Goal: Task Accomplishment & Management: Complete application form

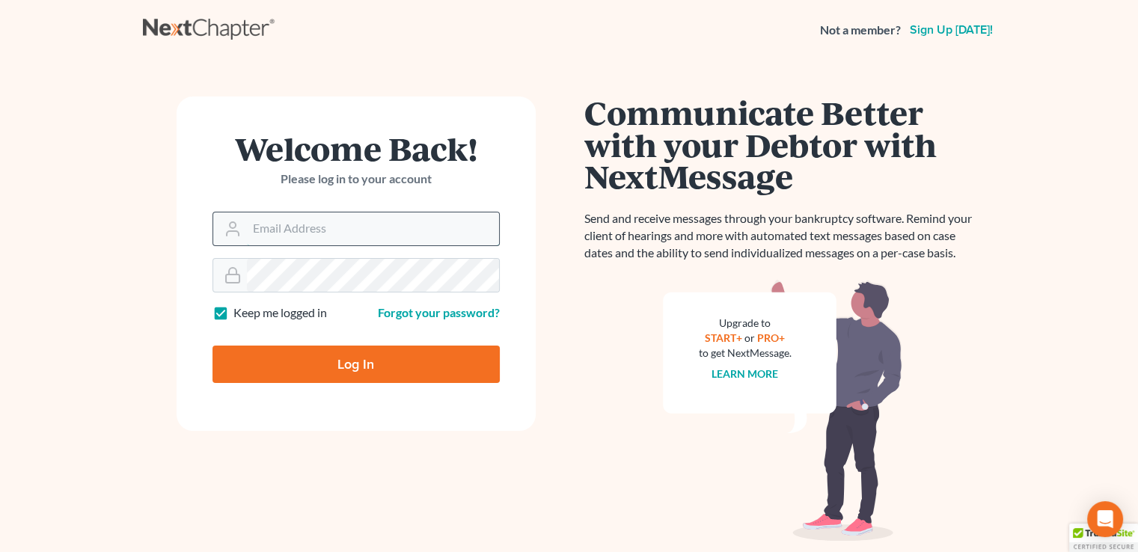
click at [325, 236] on input "Email Address" at bounding box center [373, 229] width 252 height 33
type input "Newjerseylaw@hotmail.com"
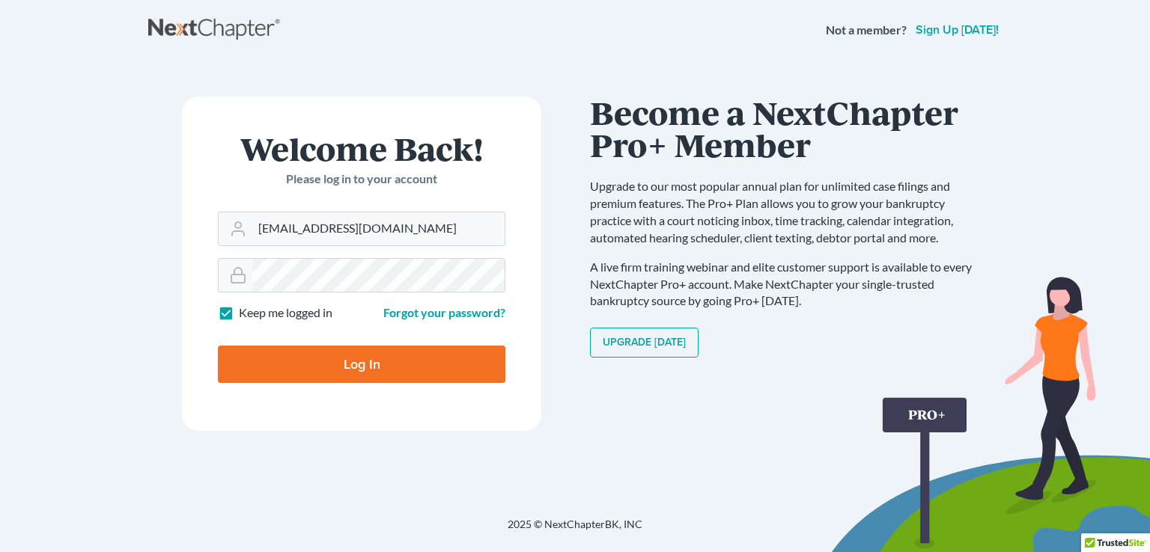
click at [326, 365] on input "Log In" at bounding box center [361, 364] width 287 height 37
type input "Thinking..."
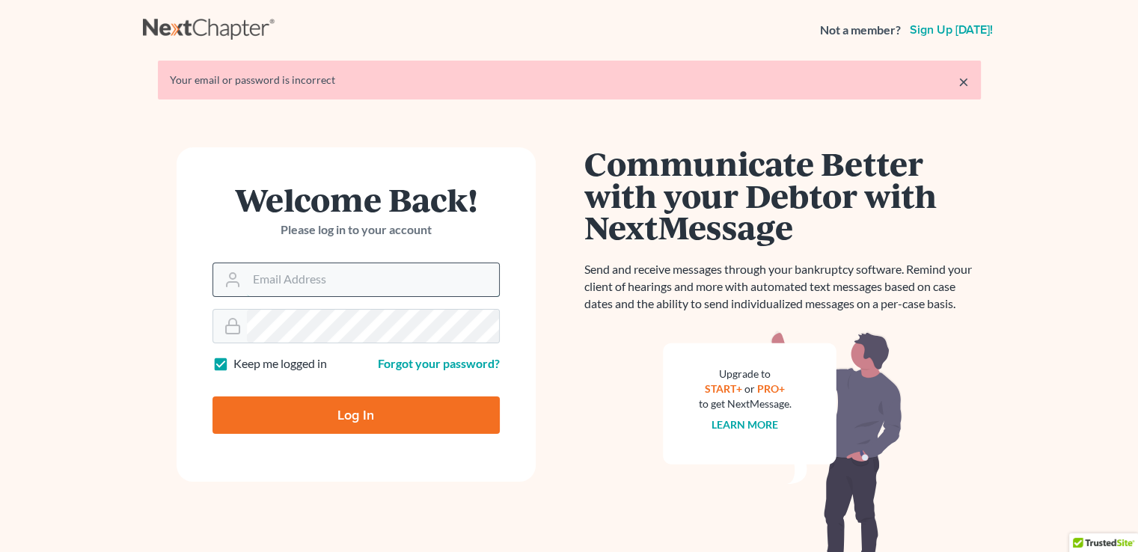
click at [388, 278] on input "Email Address" at bounding box center [373, 279] width 252 height 33
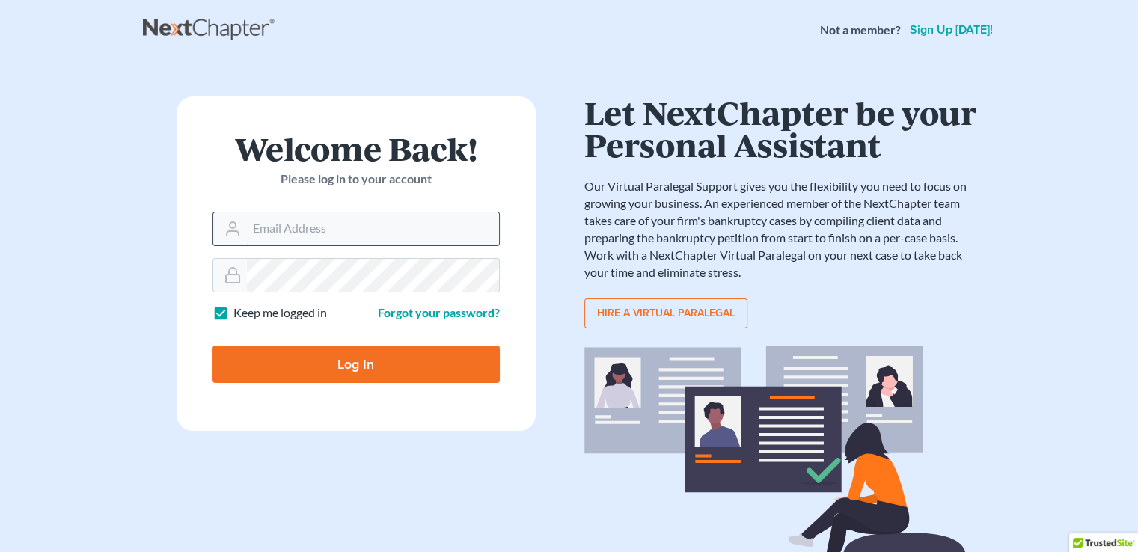
click at [283, 229] on input "Email Address" at bounding box center [373, 229] width 252 height 33
type input "Newjerseylaw@hotmail.com"
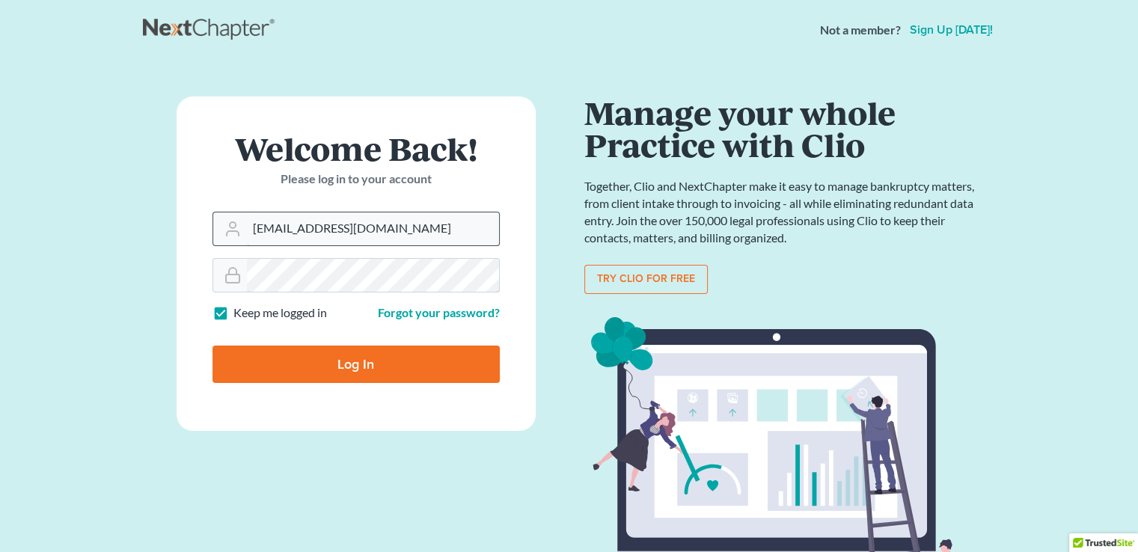
click at [213, 346] on input "Log In" at bounding box center [356, 364] width 287 height 37
type input "Thinking..."
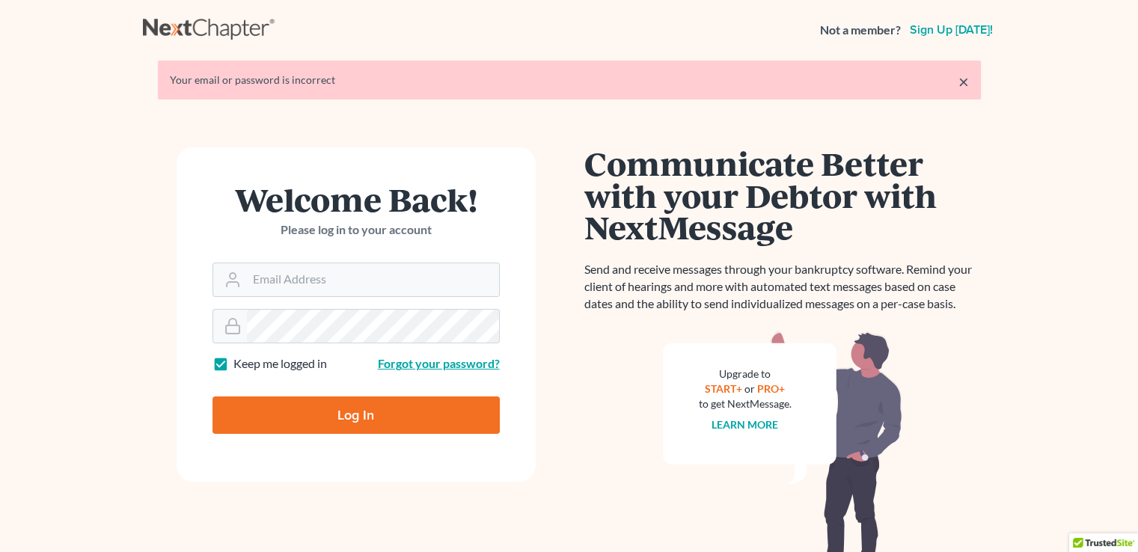
click at [417, 360] on link "Forgot your password?" at bounding box center [439, 363] width 122 height 14
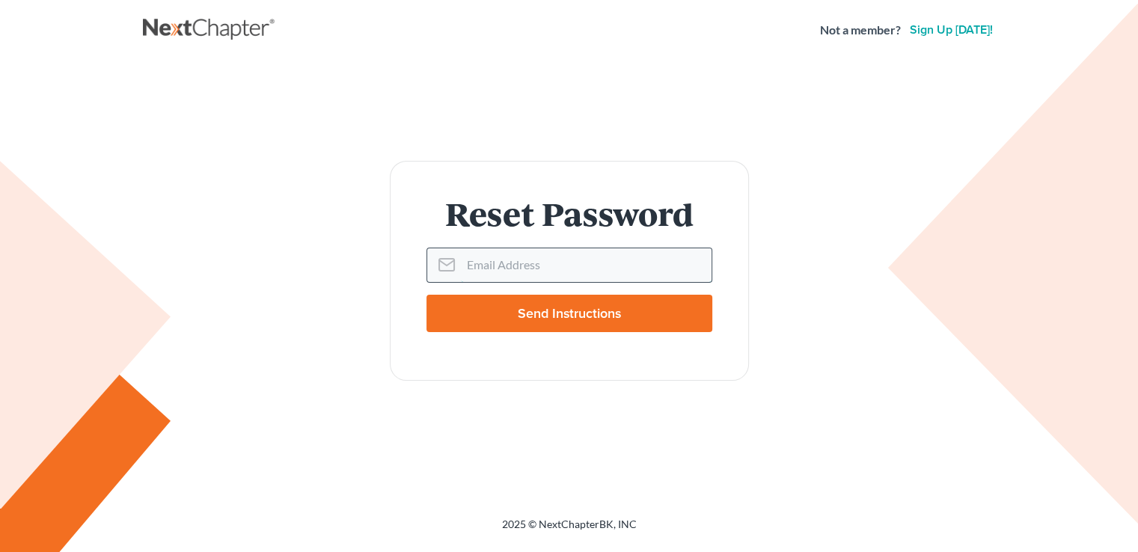
drag, startPoint x: 537, startPoint y: 276, endPoint x: 531, endPoint y: 270, distance: 9.0
click at [535, 273] on input "Email Address" at bounding box center [586, 264] width 251 height 33
click at [563, 269] on input "Email Address" at bounding box center [586, 264] width 251 height 33
type input "[EMAIL_ADDRESS][DOMAIN_NAME]"
click at [427, 295] on input "Send Instructions" at bounding box center [570, 313] width 286 height 37
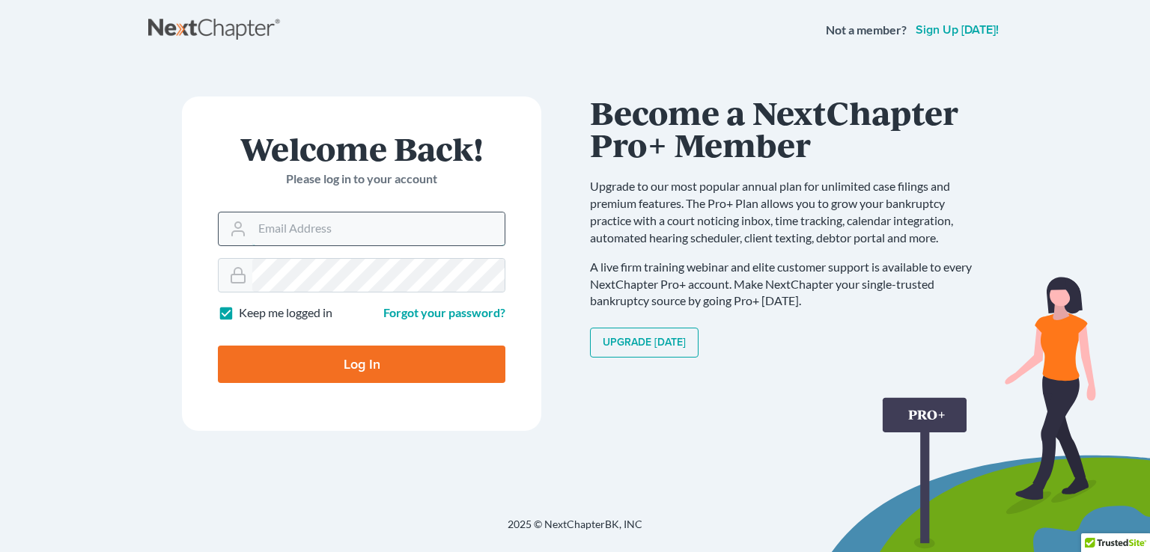
click at [318, 234] on input "Email Address" at bounding box center [378, 229] width 252 height 33
type input "[EMAIL_ADDRESS][DOMAIN_NAME]"
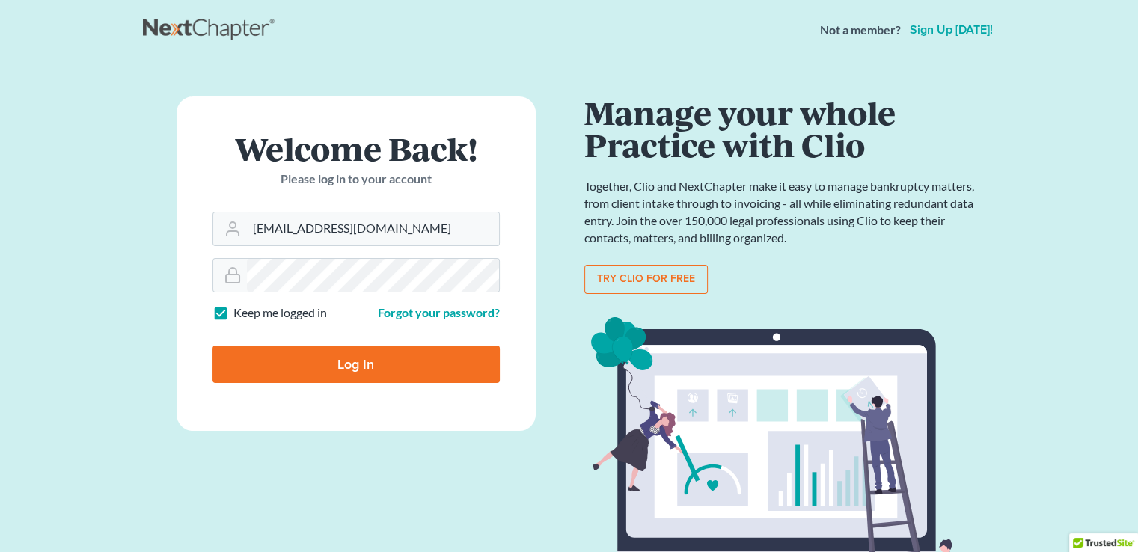
click at [358, 355] on input "Log In" at bounding box center [356, 364] width 287 height 37
type input "Thinking..."
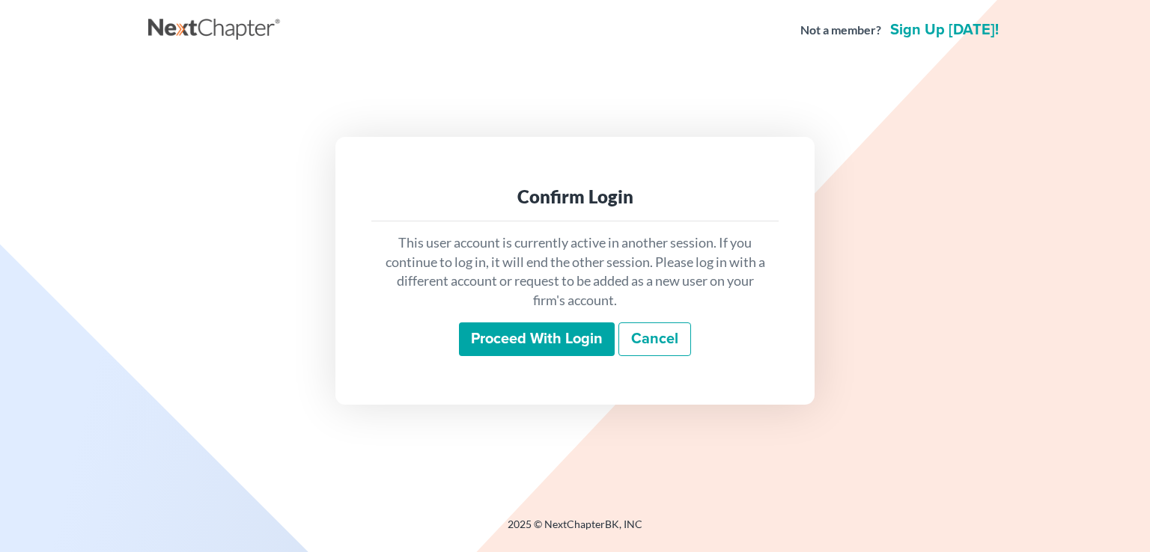
click at [553, 335] on input "Proceed with login" at bounding box center [537, 340] width 156 height 34
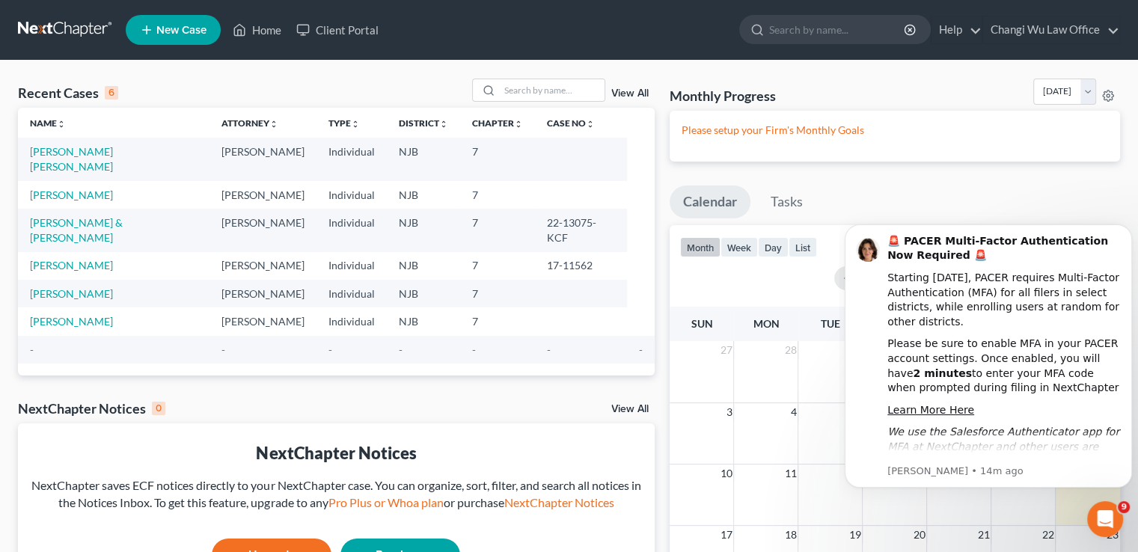
click at [159, 33] on span "New Case" at bounding box center [181, 30] width 50 height 11
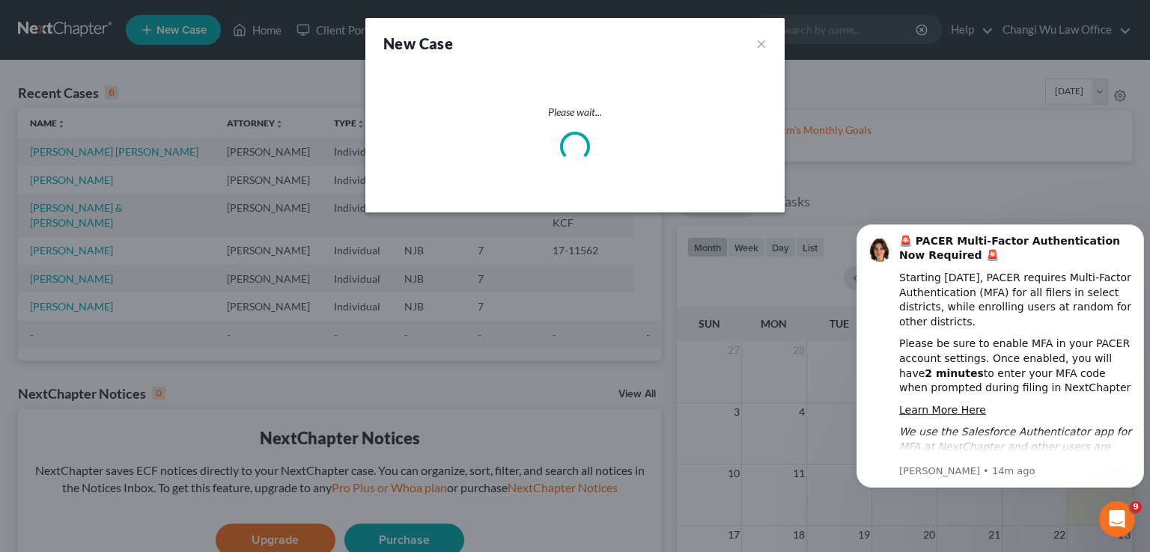
select select "51"
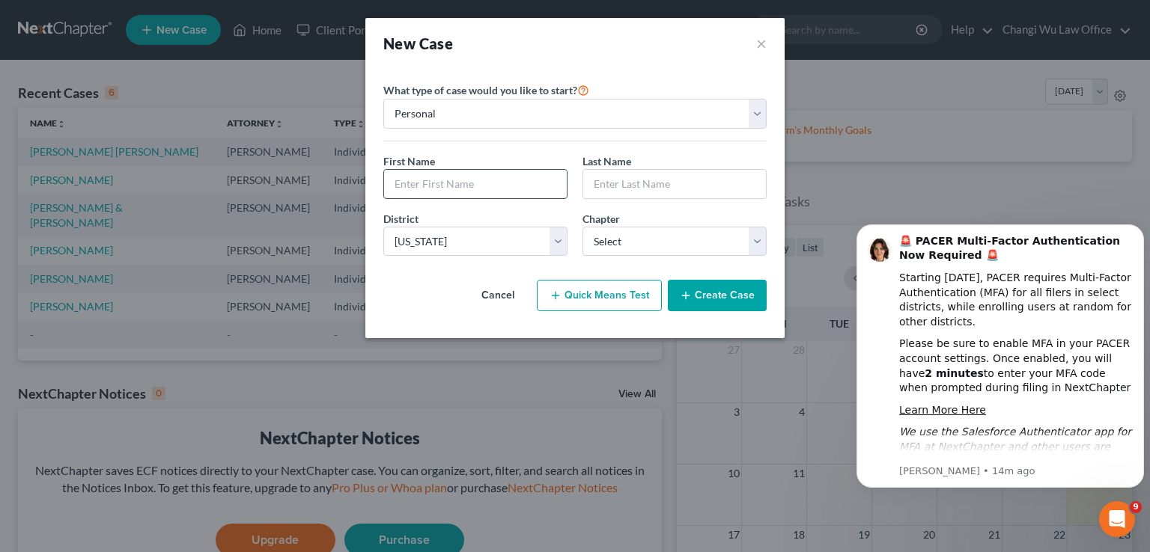
click at [436, 181] on input "text" at bounding box center [475, 184] width 183 height 28
click at [439, 180] on input "text" at bounding box center [475, 184] width 183 height 28
type input "Graciela"
click at [610, 183] on input "text" at bounding box center [674, 184] width 183 height 28
type input "Fleitas"
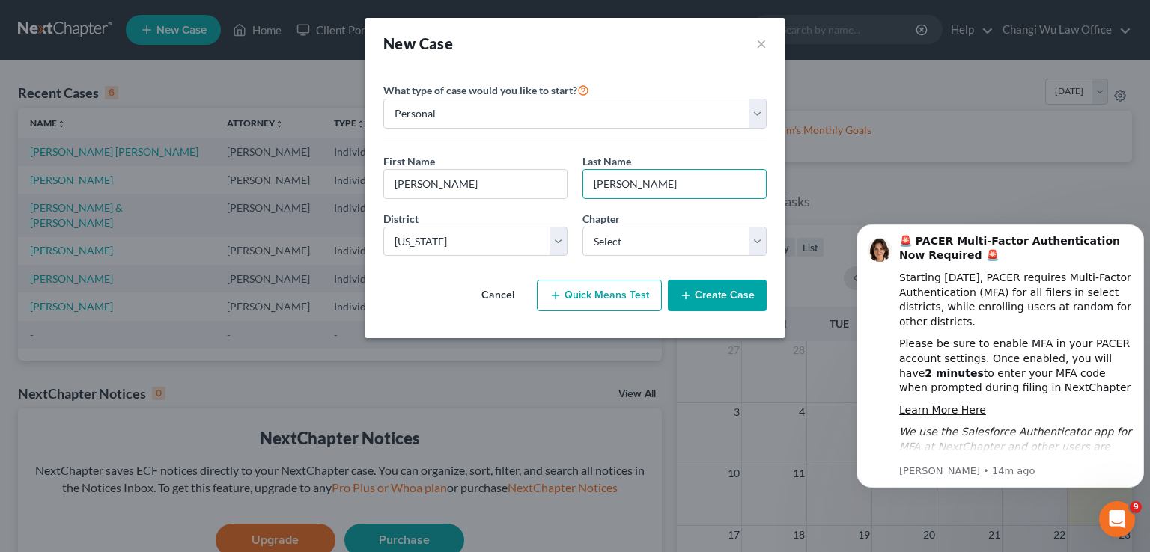
click at [448, 273] on div "Cancel Quick Means Test Create Case" at bounding box center [574, 295] width 383 height 55
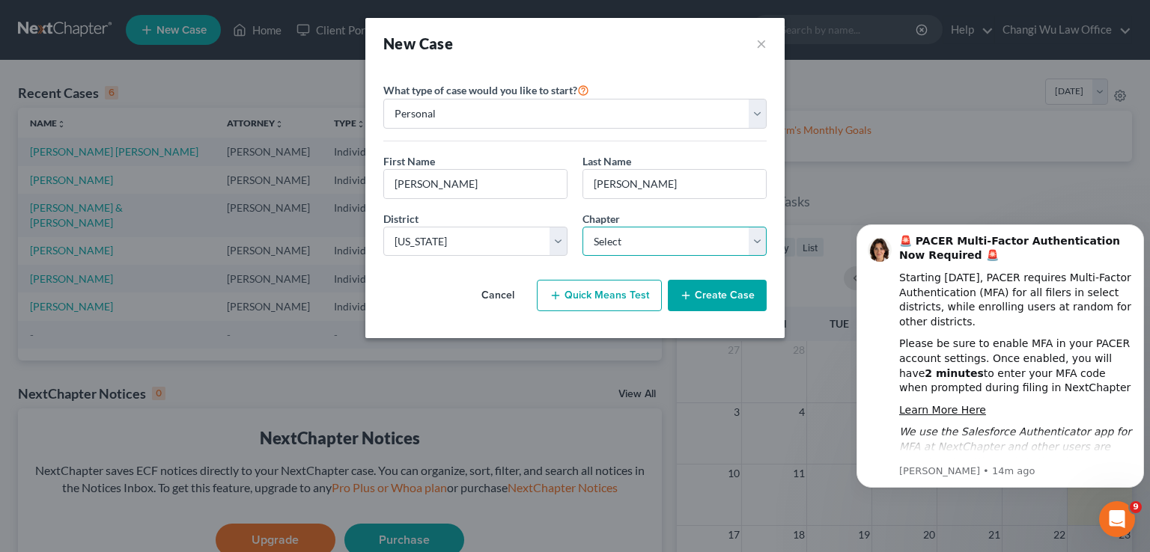
click at [683, 239] on select "Select 7 11 12 13" at bounding box center [674, 242] width 184 height 30
select select "0"
click at [582, 227] on select "Select 7 11 12 13" at bounding box center [674, 242] width 184 height 30
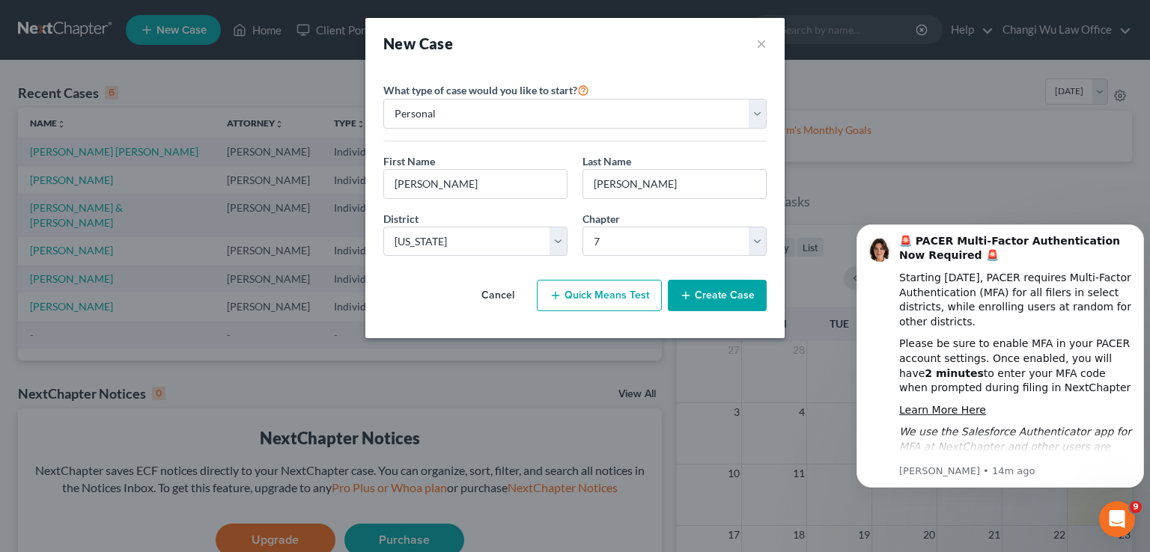
click at [710, 294] on button "Create Case" at bounding box center [717, 295] width 99 height 31
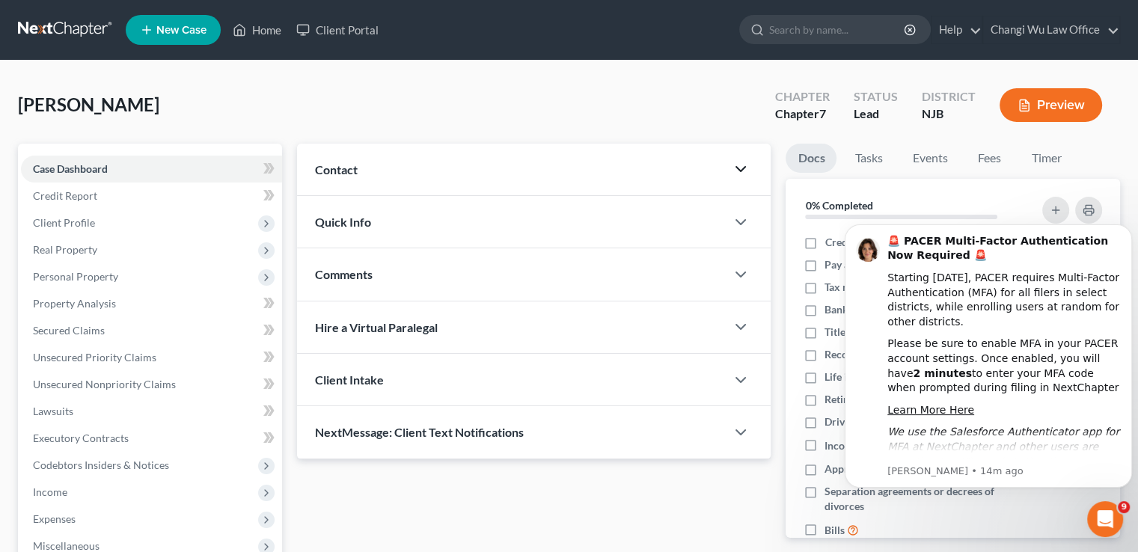
click at [743, 171] on icon "button" at bounding box center [741, 169] width 18 height 18
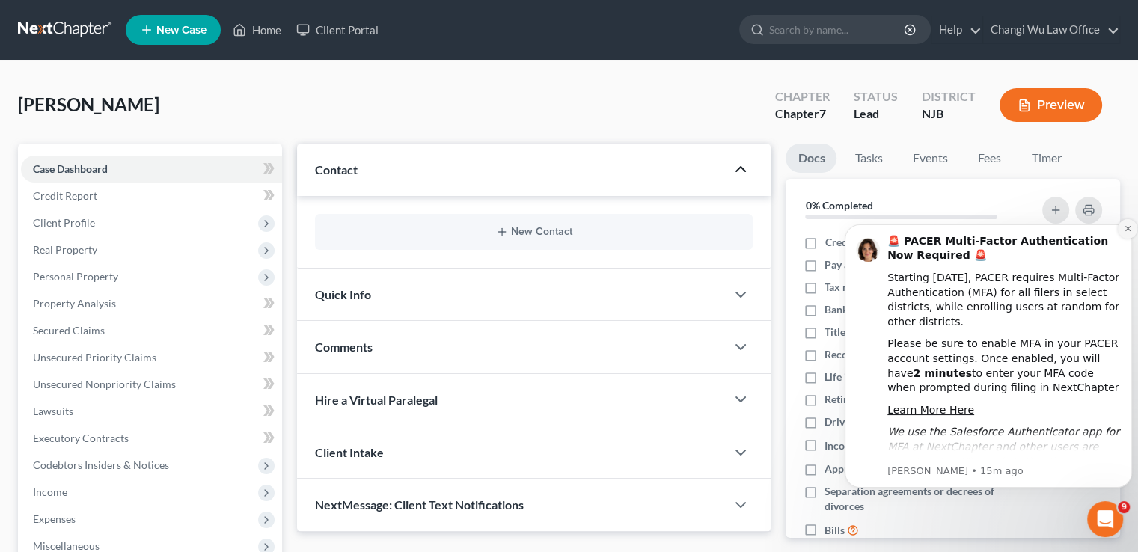
click at [1127, 232] on icon "Dismiss notification" at bounding box center [1128, 229] width 8 height 8
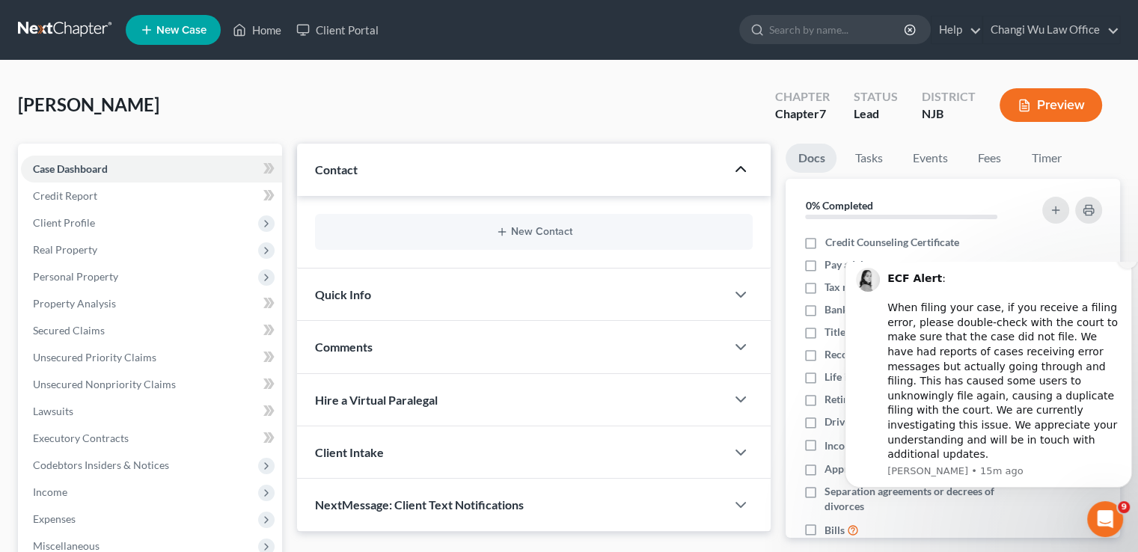
click at [1128, 269] on button "Dismiss notification" at bounding box center [1127, 258] width 19 height 19
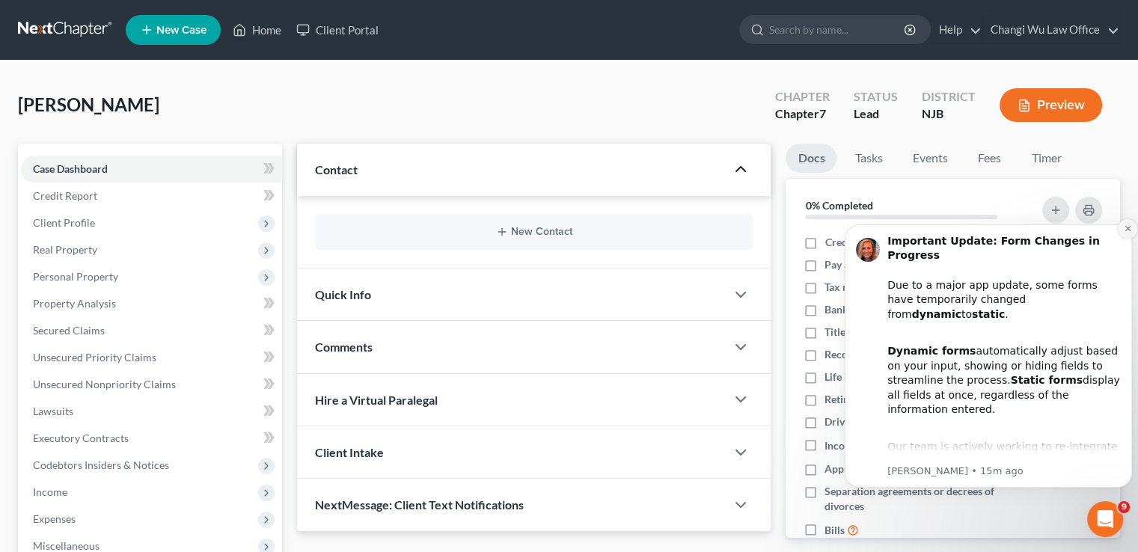
click at [1128, 229] on icon "Dismiss notification" at bounding box center [1127, 228] width 5 height 5
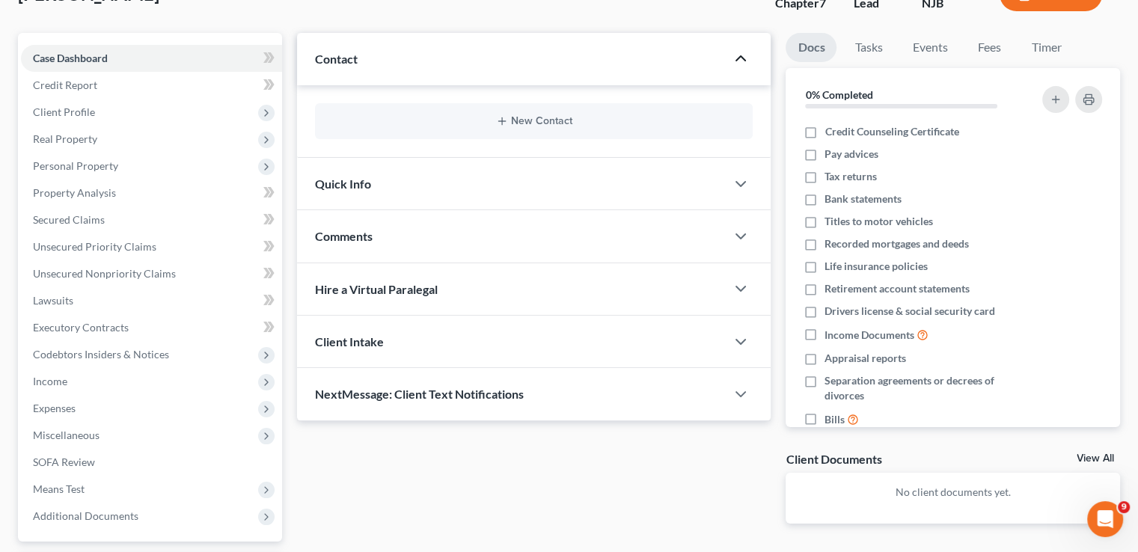
scroll to position [75, 0]
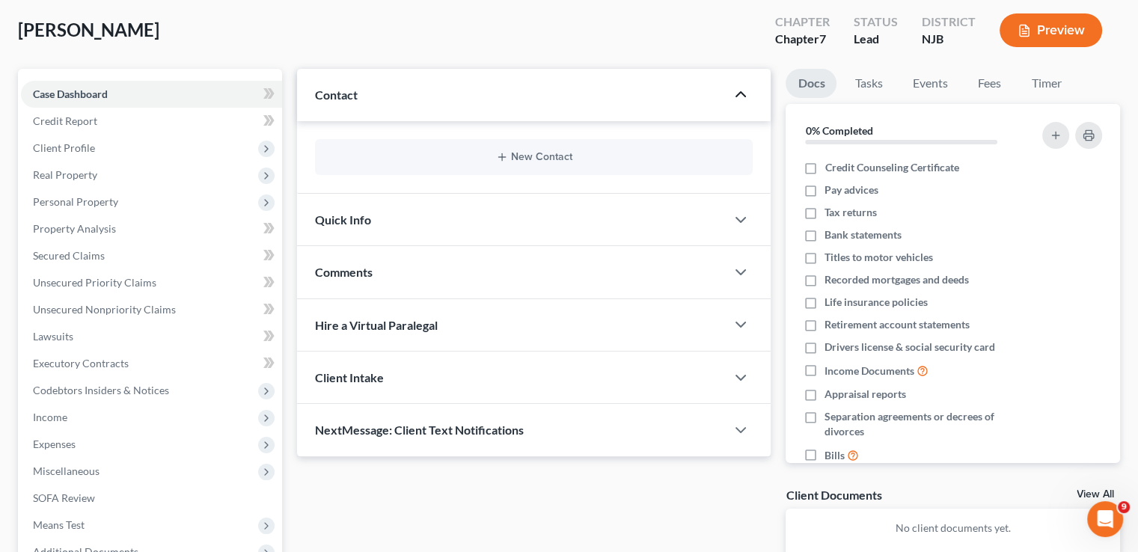
click at [364, 90] on div "Contact" at bounding box center [511, 95] width 429 height 52
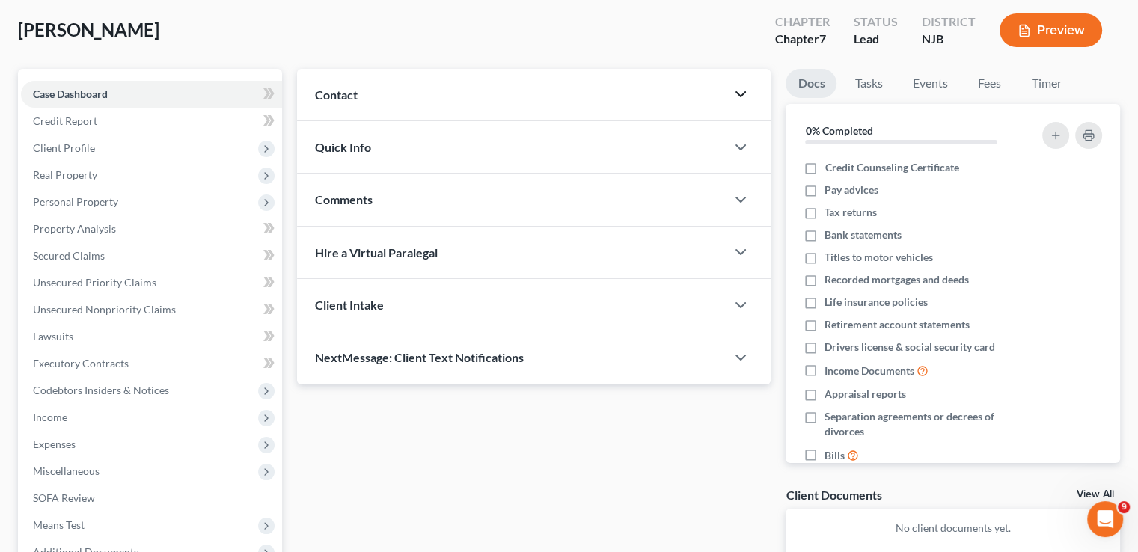
click at [364, 90] on div "Contact" at bounding box center [511, 95] width 429 height 52
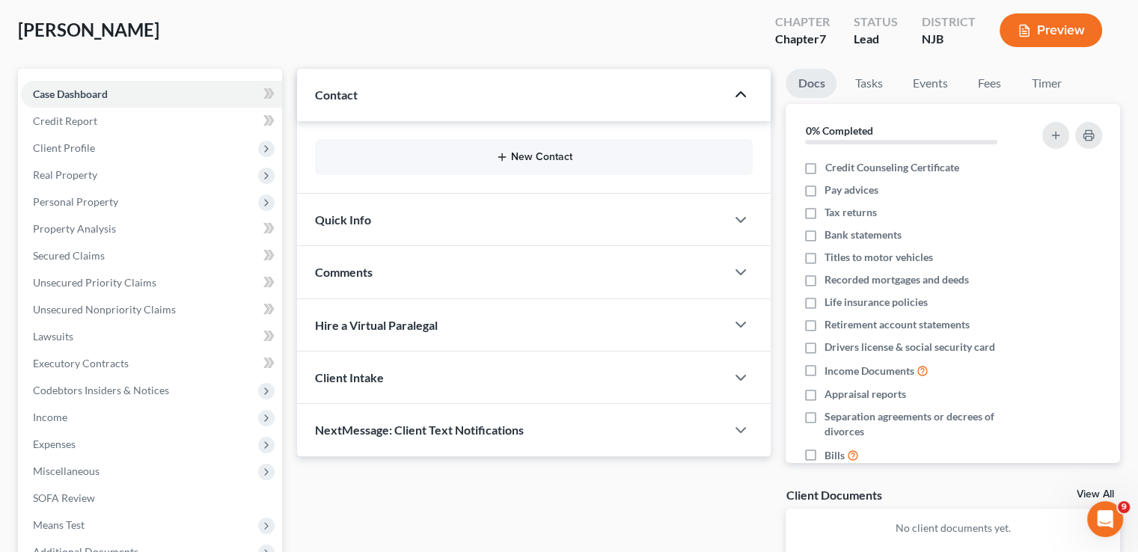
click at [503, 156] on icon "button" at bounding box center [502, 157] width 12 height 12
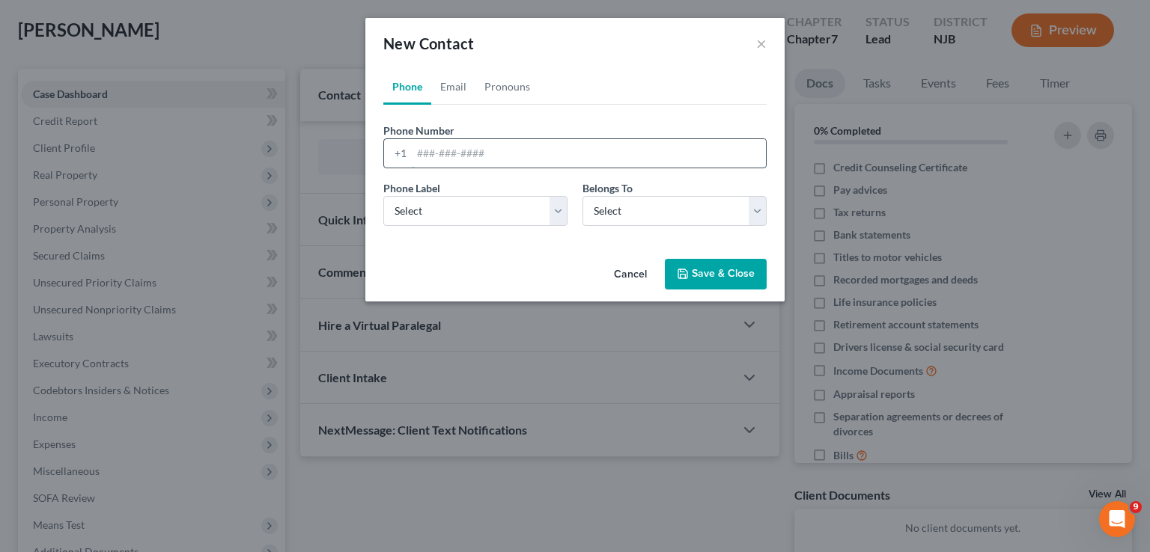
click at [540, 145] on input "tel" at bounding box center [589, 153] width 354 height 28
type input "9082173258"
click at [559, 207] on select "Select Mobile Home Work Other" at bounding box center [475, 211] width 184 height 30
select select "0"
click at [383, 196] on select "Select Mobile Home Work Other" at bounding box center [475, 211] width 184 height 30
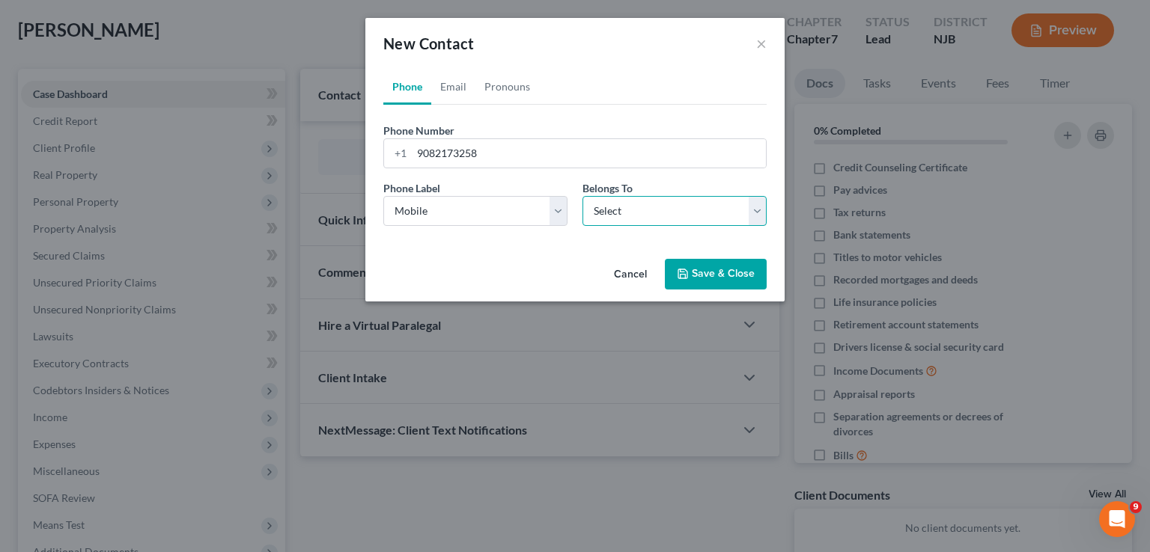
click at [667, 198] on select "Select Client Other" at bounding box center [674, 211] width 184 height 30
select select "0"
click at [582, 196] on select "Select Client Other" at bounding box center [674, 211] width 184 height 30
click at [715, 276] on button "Save & Close" at bounding box center [716, 274] width 102 height 31
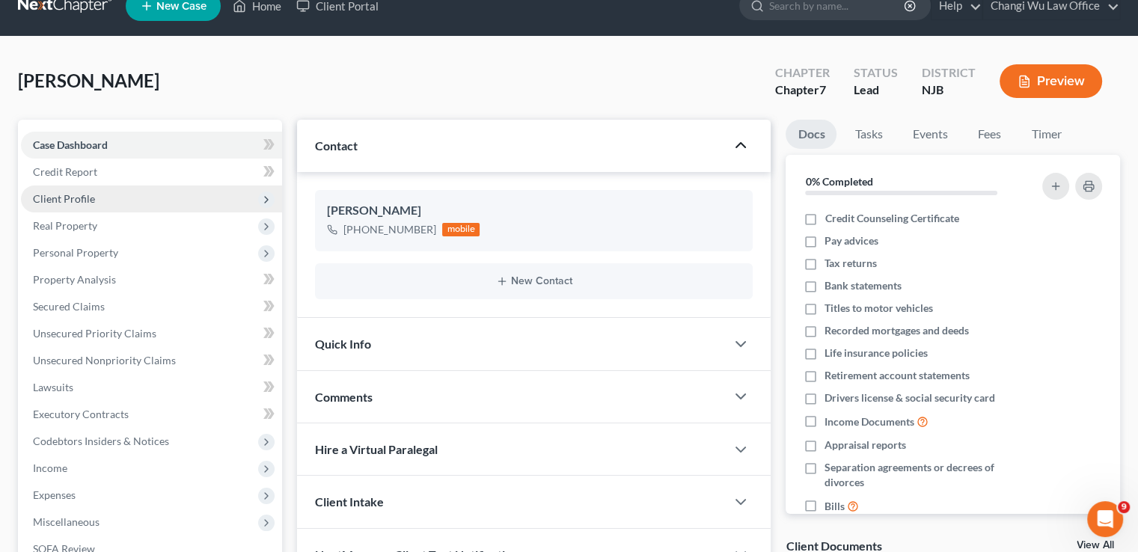
scroll to position [18, 0]
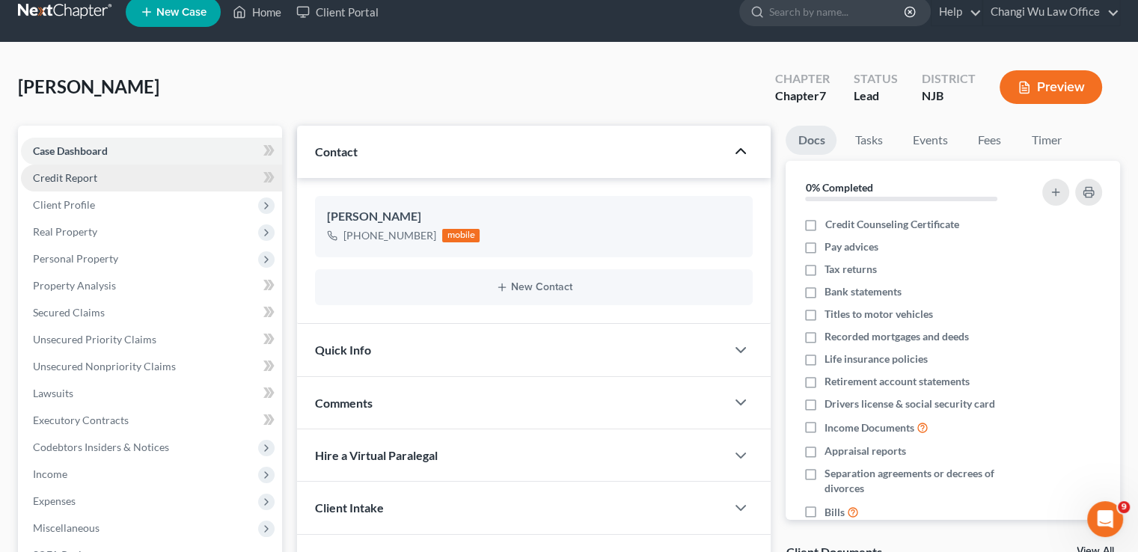
click at [73, 174] on span "Credit Report" at bounding box center [65, 177] width 64 height 13
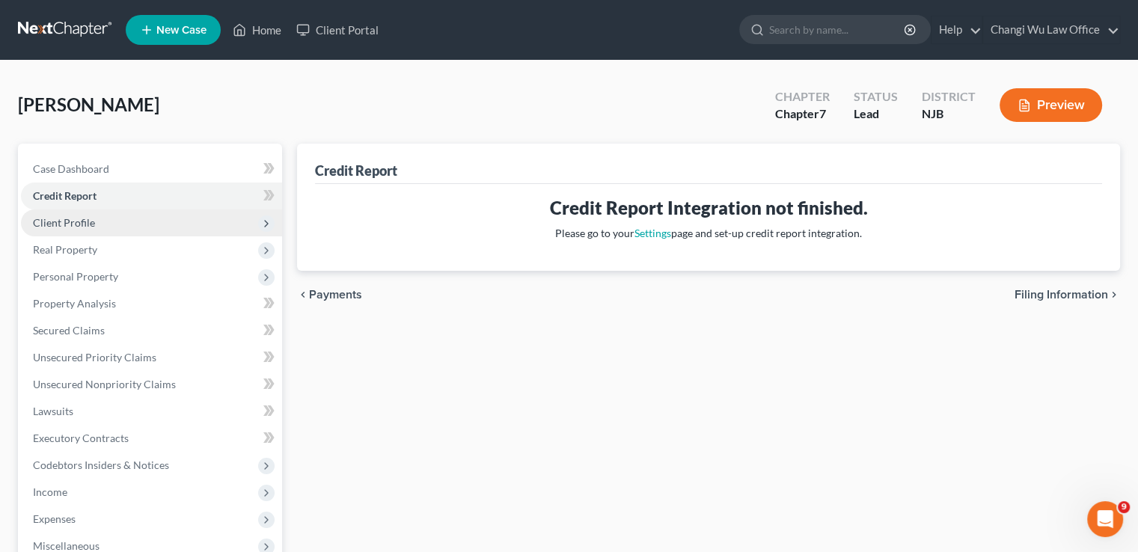
click at [114, 220] on span "Client Profile" at bounding box center [151, 223] width 261 height 27
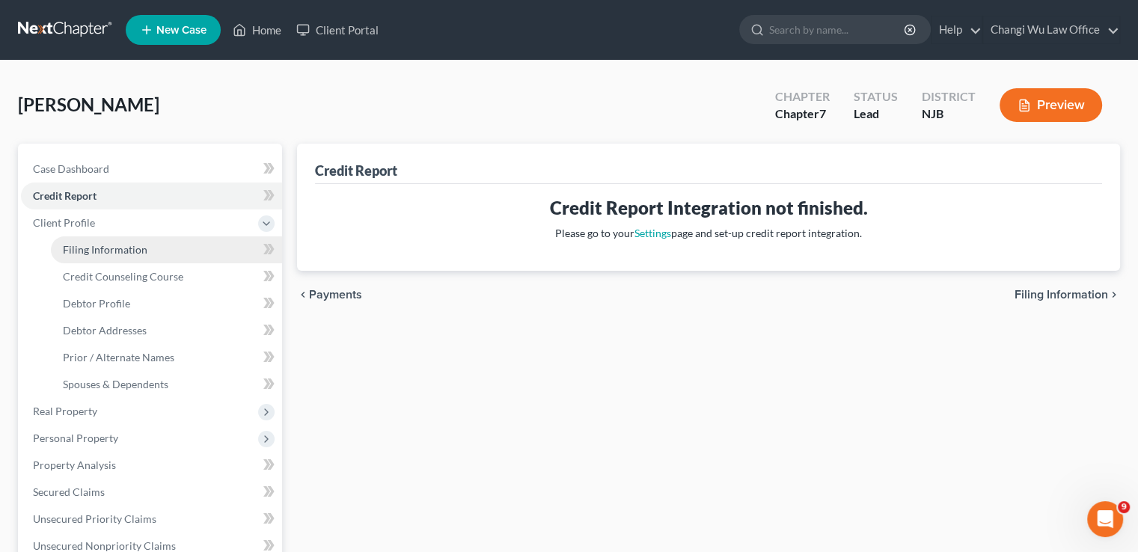
click at [108, 251] on span "Filing Information" at bounding box center [105, 249] width 85 height 13
select select "1"
select select "0"
select select "51"
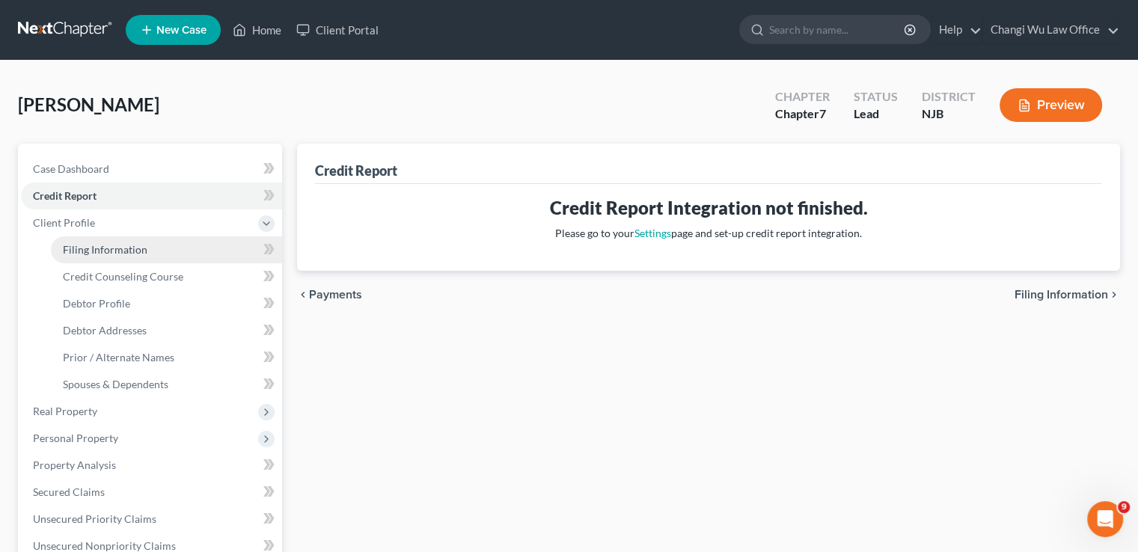
select select "0"
select select "33"
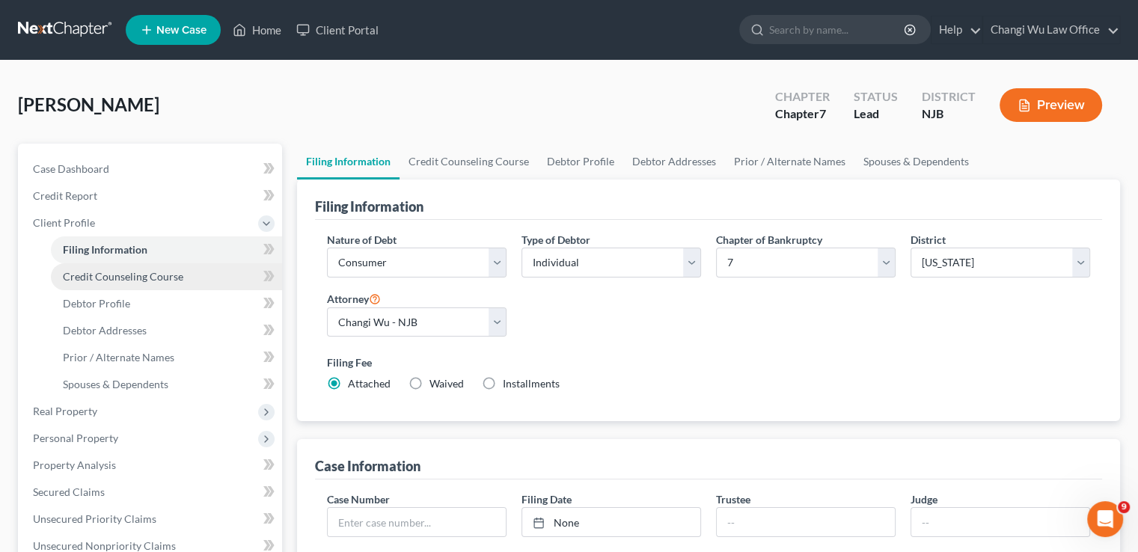
click at [159, 277] on span "Credit Counseling Course" at bounding box center [123, 276] width 120 height 13
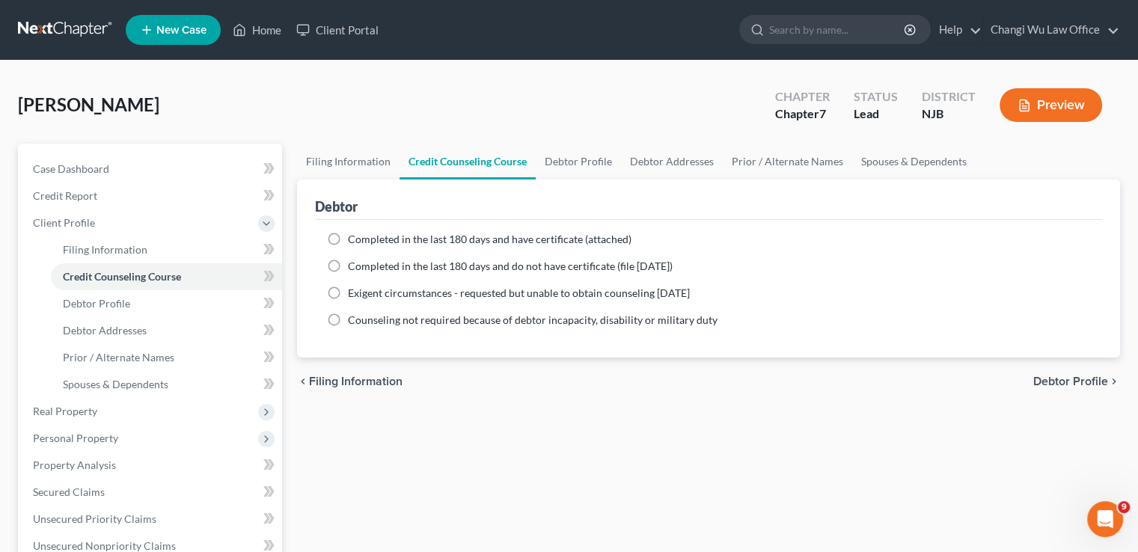
click at [348, 234] on label "Completed in the last 180 days and have certificate (attached)" at bounding box center [490, 239] width 284 height 15
click at [354, 234] on input "Completed in the last 180 days and have certificate (attached)" at bounding box center [359, 237] width 10 height 10
radio input "true"
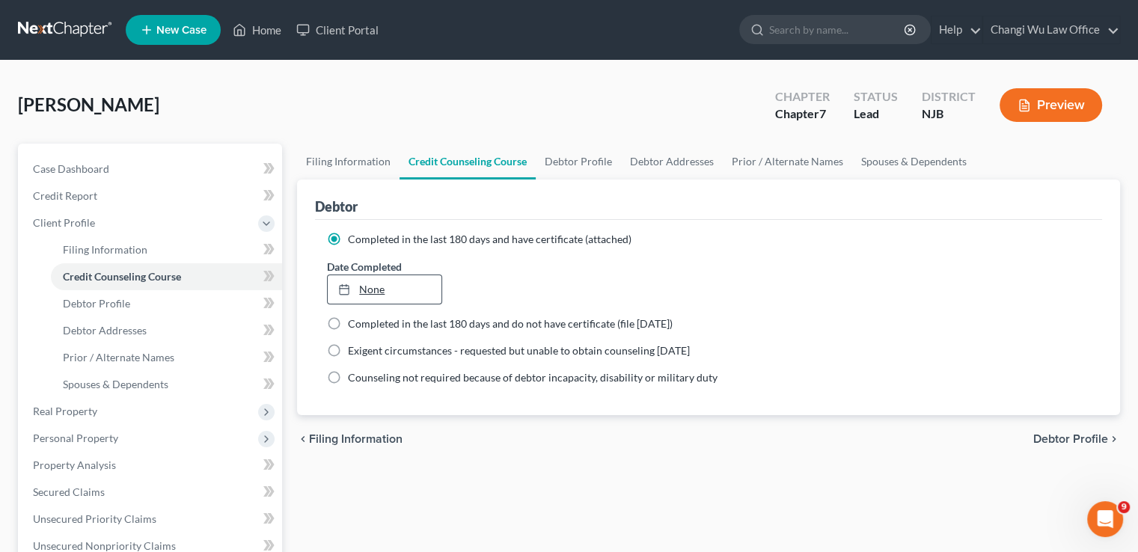
click at [375, 285] on link "None" at bounding box center [384, 289] width 113 height 28
type input "8/16/2025"
click at [387, 288] on link "8/16/2025" at bounding box center [384, 289] width 113 height 28
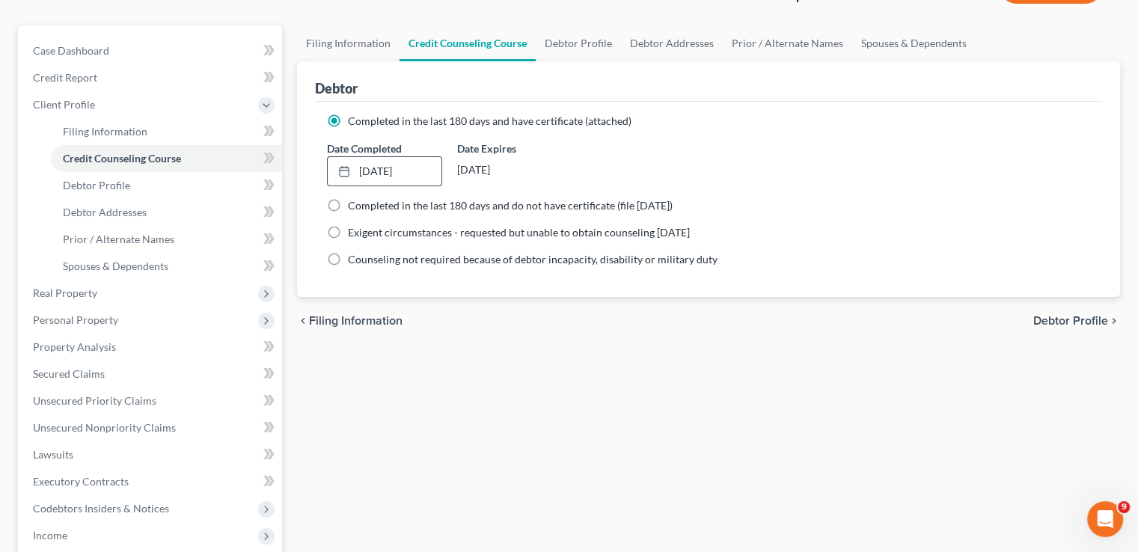
scroll to position [150, 0]
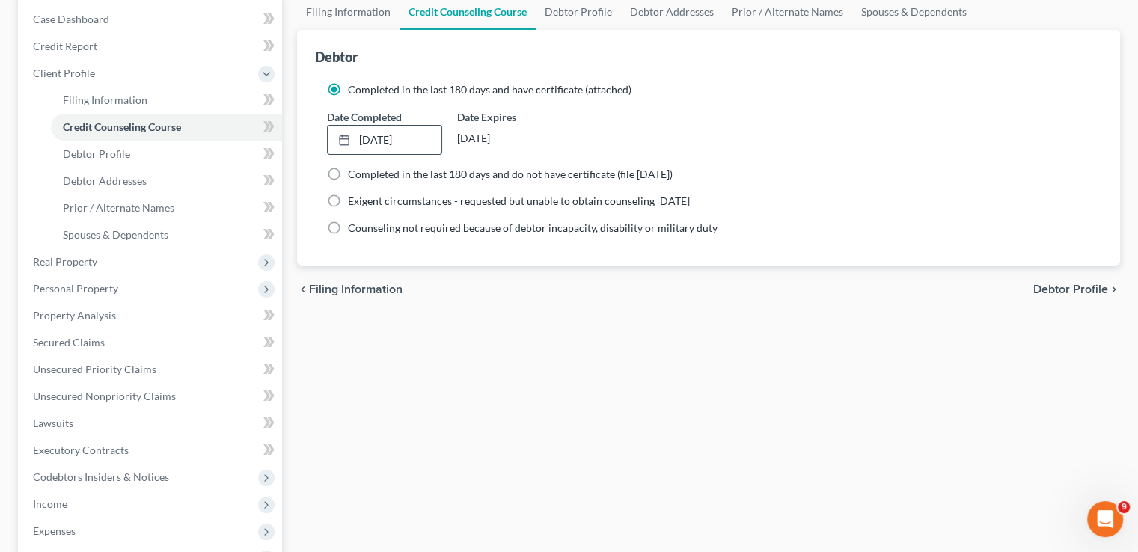
click at [1055, 294] on span "Debtor Profile" at bounding box center [1071, 290] width 75 height 12
select select "0"
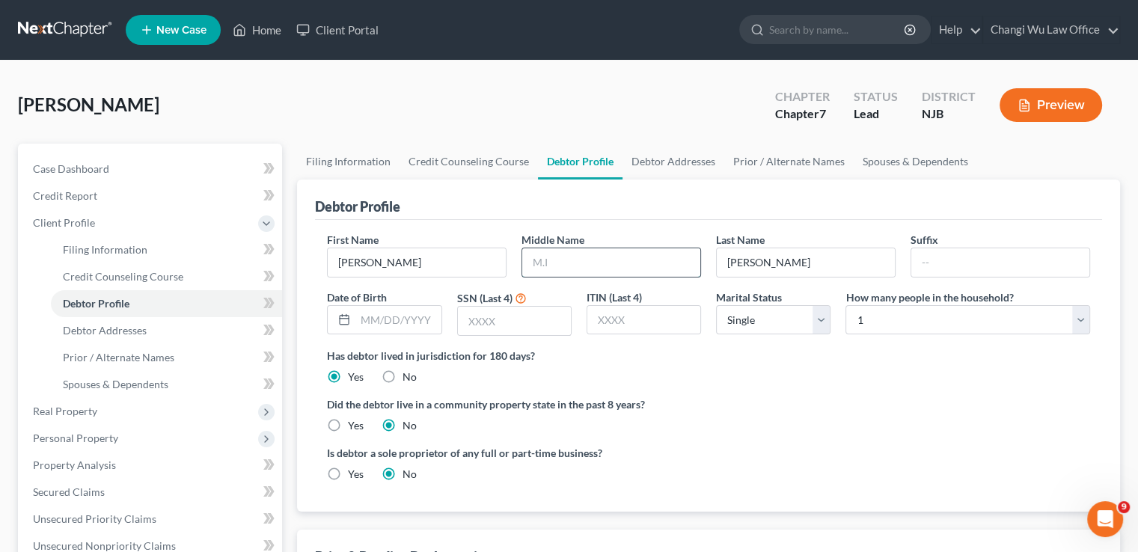
click at [559, 260] on input "text" at bounding box center [611, 262] width 178 height 28
type input ";"
type input "L"
drag, startPoint x: 543, startPoint y: 266, endPoint x: 524, endPoint y: 269, distance: 18.9
click at [524, 269] on input "L" at bounding box center [611, 262] width 178 height 28
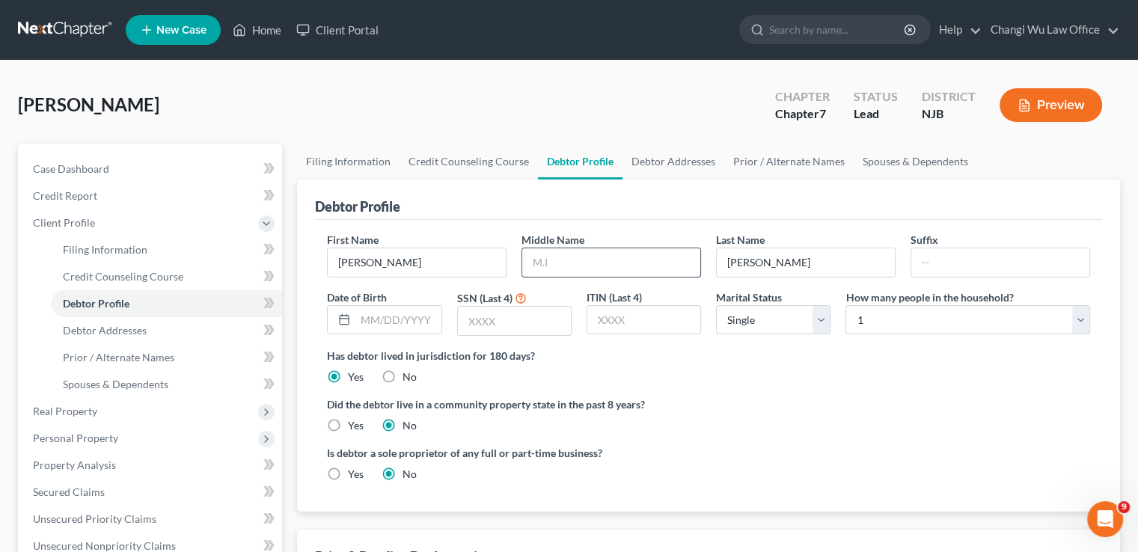
click at [590, 264] on input "text" at bounding box center [611, 262] width 178 height 28
type input "1"
type input "L"
click at [833, 452] on div "Is debtor a sole proprietor of any full or part-time business? Yes No" at bounding box center [709, 469] width 778 height 49
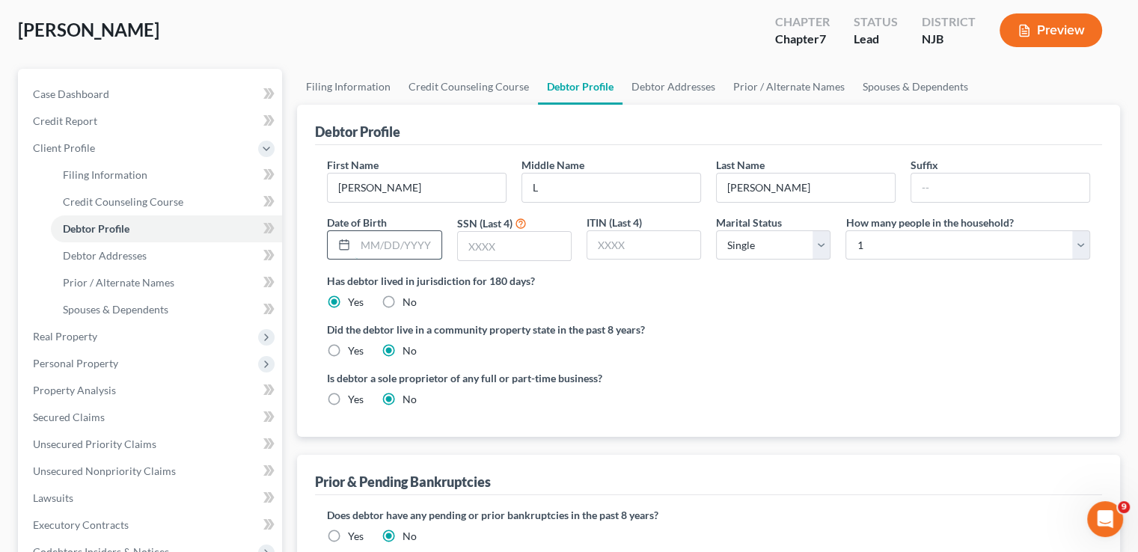
click at [368, 249] on input "text" at bounding box center [398, 245] width 85 height 28
type input "10/28/1968"
click at [491, 249] on input "text" at bounding box center [514, 246] width 113 height 28
type input "2557"
click at [823, 246] on select "Select Single Married Separated Divorced Widowed" at bounding box center [773, 246] width 115 height 30
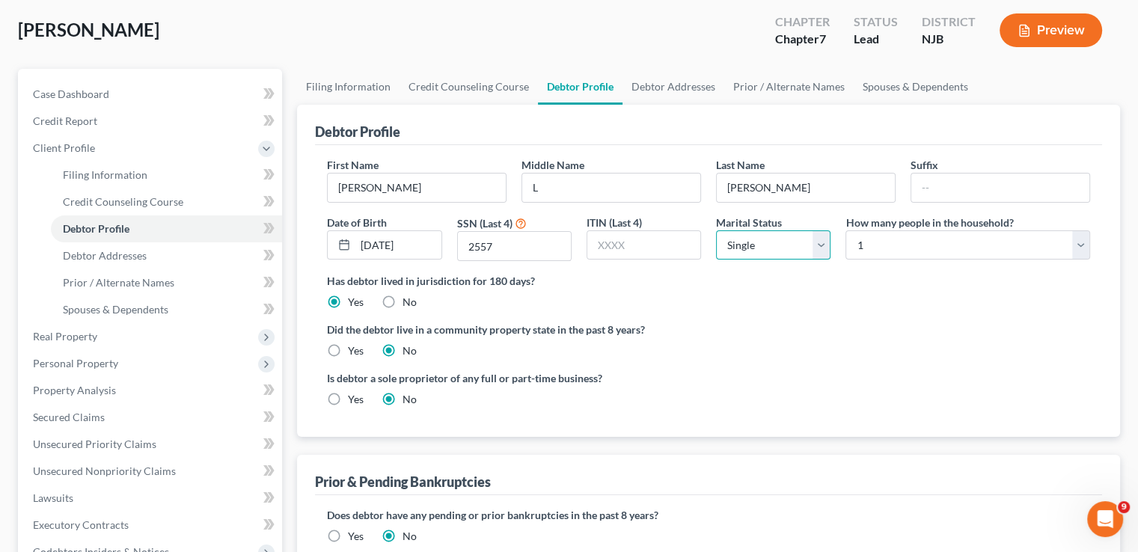
select select "2"
click at [716, 231] on select "Select Single Married Separated Divorced Widowed" at bounding box center [773, 246] width 115 height 30
